Goal: Task Accomplishment & Management: Manage account settings

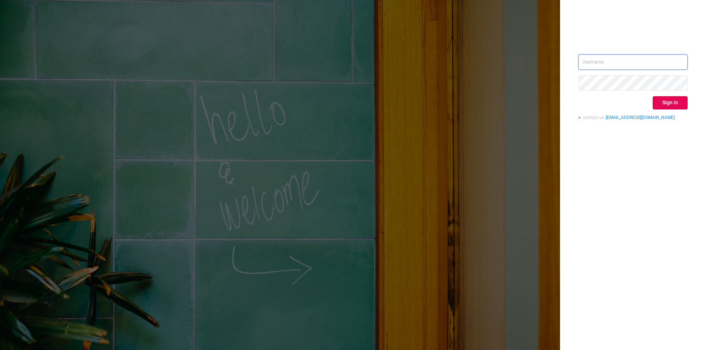
click at [607, 64] on input "text" at bounding box center [632, 61] width 109 height 15
paste input "[EMAIL_ADDRESS][DOMAIN_NAME]"
type input "[EMAIL_ADDRESS][DOMAIN_NAME]"
click at [659, 100] on button "Sign in" at bounding box center [670, 102] width 35 height 13
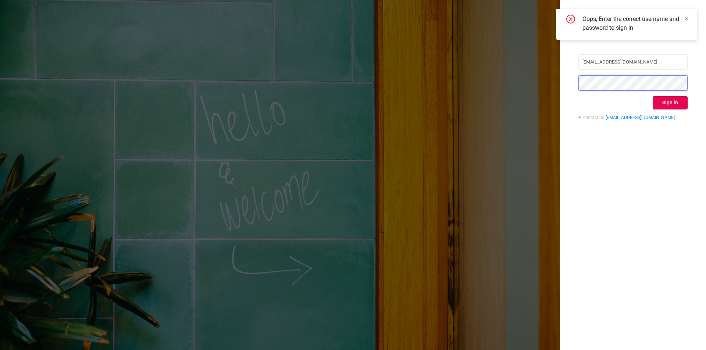
click at [566, 82] on div "[EMAIL_ADDRESS][DOMAIN_NAME] Sign in contact us [EMAIL_ADDRESS][DOMAIN_NAME]" at bounding box center [633, 175] width 146 height 350
click at [671, 104] on button "Sign in" at bounding box center [670, 102] width 35 height 13
click at [647, 321] on div "[EMAIL_ADDRESS][DOMAIN_NAME] Sign in contact us [EMAIL_ADDRESS][DOMAIN_NAME]" at bounding box center [633, 175] width 146 height 350
click at [512, 78] on div "[EMAIL_ADDRESS][DOMAIN_NAME] Sign in contact us [EMAIL_ADDRESS][DOMAIN_NAME]" at bounding box center [353, 175] width 706 height 350
click at [685, 17] on icon "icon: close" at bounding box center [686, 18] width 5 height 5
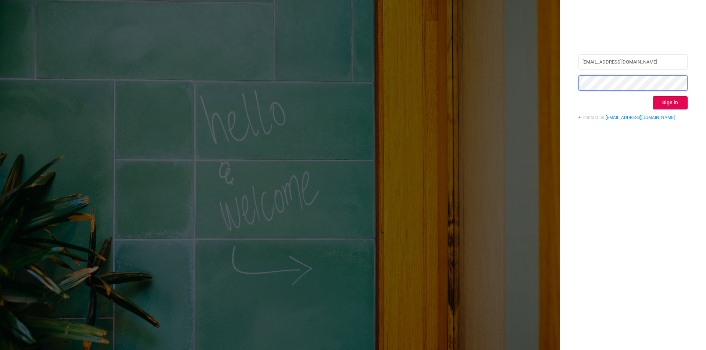
click at [569, 85] on div "[EMAIL_ADDRESS][DOMAIN_NAME] Sign in contact us [EMAIL_ADDRESS][DOMAIN_NAME]" at bounding box center [633, 175] width 146 height 350
click at [678, 101] on button "Sign in" at bounding box center [670, 102] width 35 height 13
click at [635, 61] on input "[EMAIL_ADDRESS][DOMAIN_NAME]" at bounding box center [632, 61] width 109 height 15
click at [40, 119] on div "[EMAIL_ADDRESS][DOMAIN_NAME] Sign in contact us [EMAIL_ADDRESS][DOMAIN_NAME]" at bounding box center [353, 175] width 706 height 350
